Goal: Task Accomplishment & Management: Manage account settings

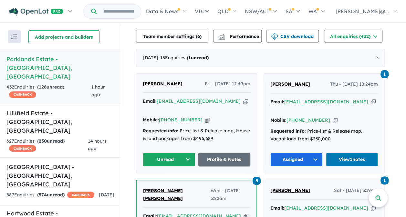
scroll to position [273, 0]
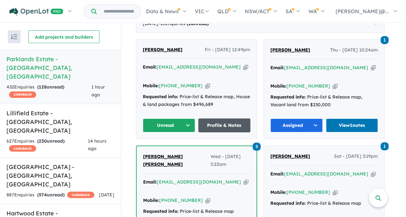
click at [231, 120] on link "Profile & Notes" at bounding box center [224, 126] width 52 height 14
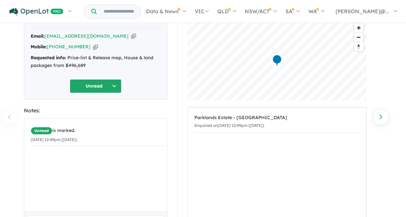
scroll to position [65, 0]
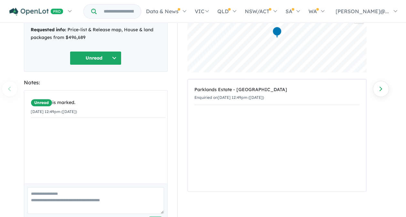
click at [94, 57] on button "Unread" at bounding box center [96, 58] width 52 height 14
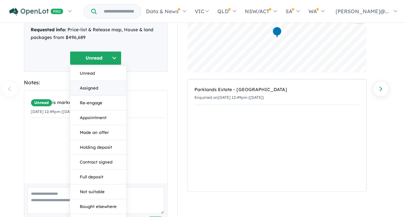
click at [93, 87] on button "Assigned" at bounding box center [98, 88] width 56 height 15
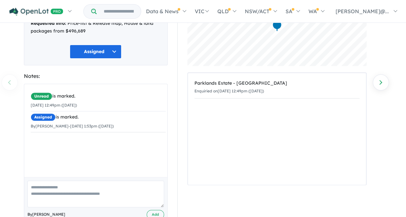
scroll to position [89, 0]
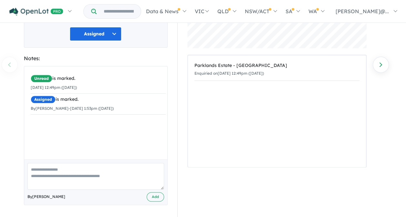
click at [84, 169] on textarea at bounding box center [95, 176] width 136 height 27
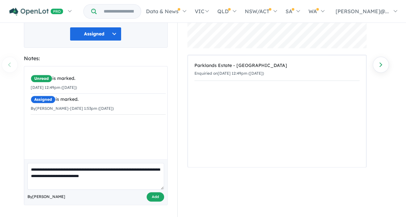
type textarea "**********"
click at [156, 197] on button "Add" at bounding box center [154, 197] width 17 height 9
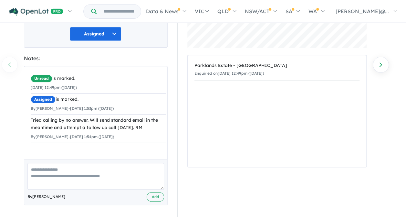
scroll to position [0, 0]
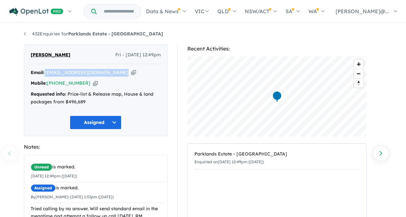
drag, startPoint x: 121, startPoint y: 72, endPoint x: 47, endPoint y: 75, distance: 74.6
click at [47, 75] on div "Email: davemurphy_eagle@hotmail.com Copied!" at bounding box center [96, 73] width 130 height 8
copy a%20Parklands%20Estate%20-%20Wonthaggi"] "[EMAIL_ADDRESS][DOMAIN_NAME]"
drag, startPoint x: 83, startPoint y: 84, endPoint x: 57, endPoint y: 85, distance: 25.8
click at [57, 85] on div "Mobile: +61 431 417 853 Copied!" at bounding box center [96, 84] width 130 height 8
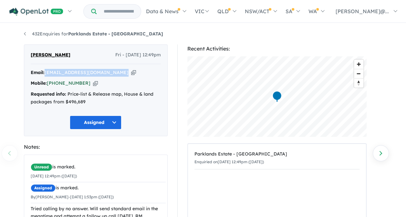
copy link "431 417 853"
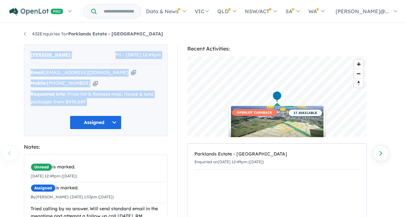
drag, startPoint x: 29, startPoint y: 53, endPoint x: 161, endPoint y: 114, distance: 145.8
click at [161, 114] on div "Dave Murphy Fri - 29/08/2025, 12:49pm Email: davemurphy_eagle@hotmail.com Copie…" at bounding box center [96, 91] width 144 height 92
copy div "Dave Murphy Fri - 29/08/2025, 12:49pm Email: davemurphy_eagle@hotmail.com Copie…"
